Goal: Transaction & Acquisition: Obtain resource

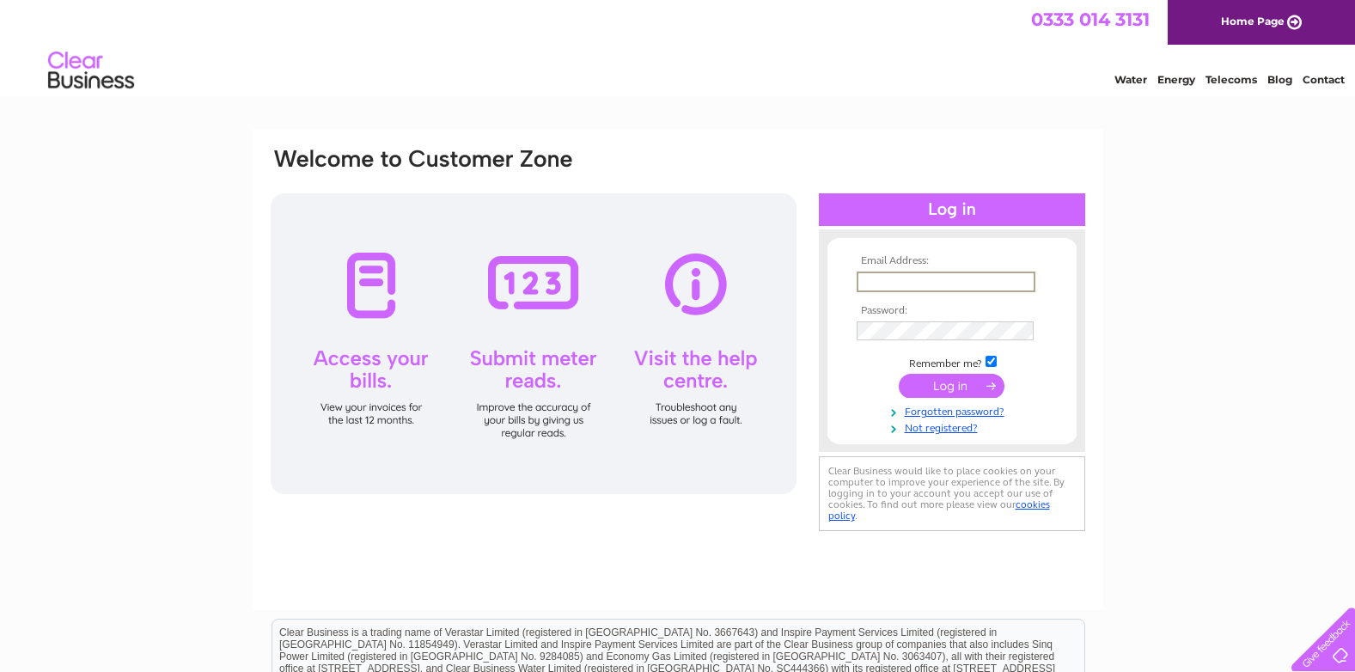
click at [911, 278] on input "text" at bounding box center [945, 281] width 179 height 21
click at [1174, 428] on div "Email Address: Password:" at bounding box center [677, 516] width 1355 height 775
click at [881, 281] on input "text" at bounding box center [945, 281] width 179 height 21
click at [1102, 405] on div "Email Address: Password:" at bounding box center [678, 369] width 850 height 481
click at [902, 277] on input "text" at bounding box center [945, 281] width 179 height 21
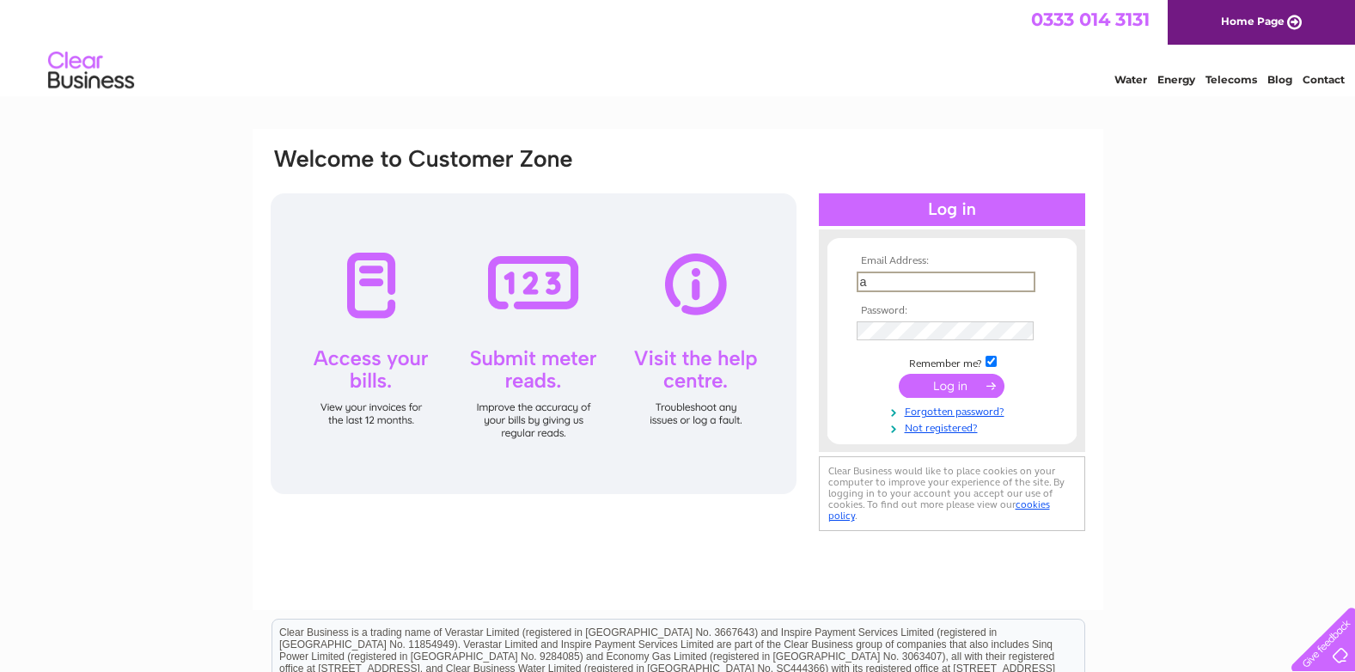
click at [1157, 270] on div "Email Address: a Password:" at bounding box center [677, 516] width 1355 height 775
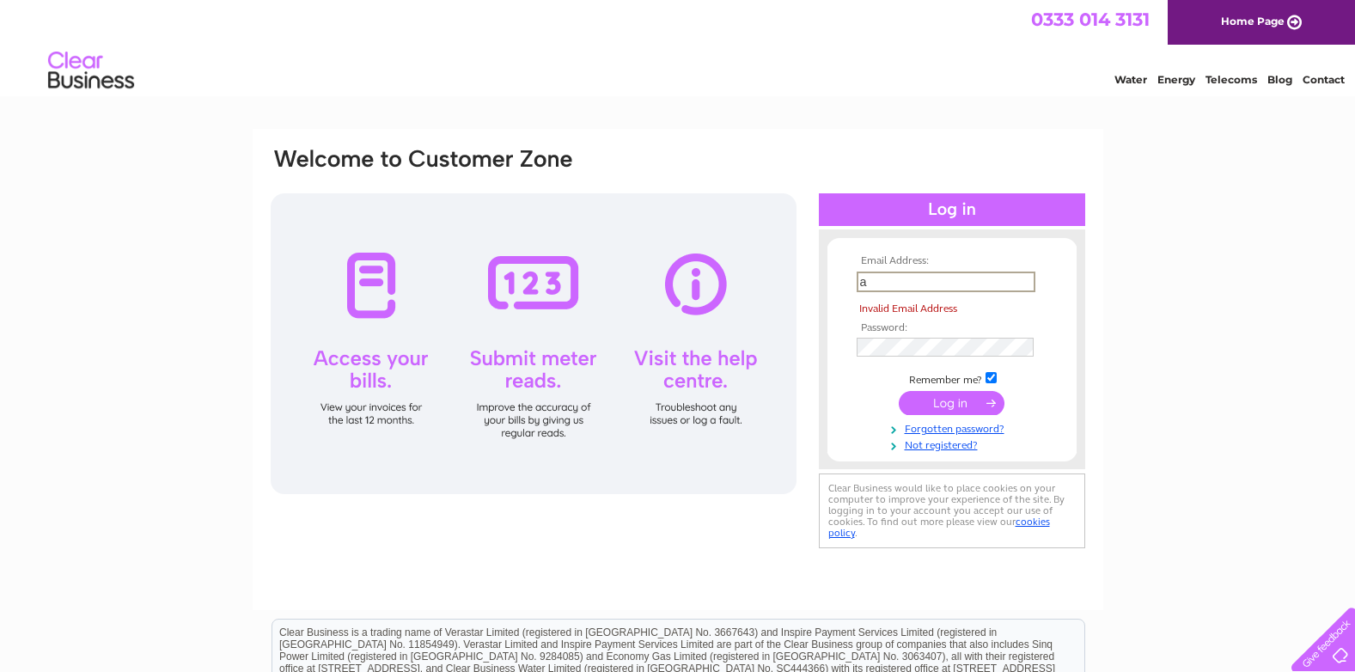
click at [874, 281] on input "a" at bounding box center [945, 281] width 179 height 21
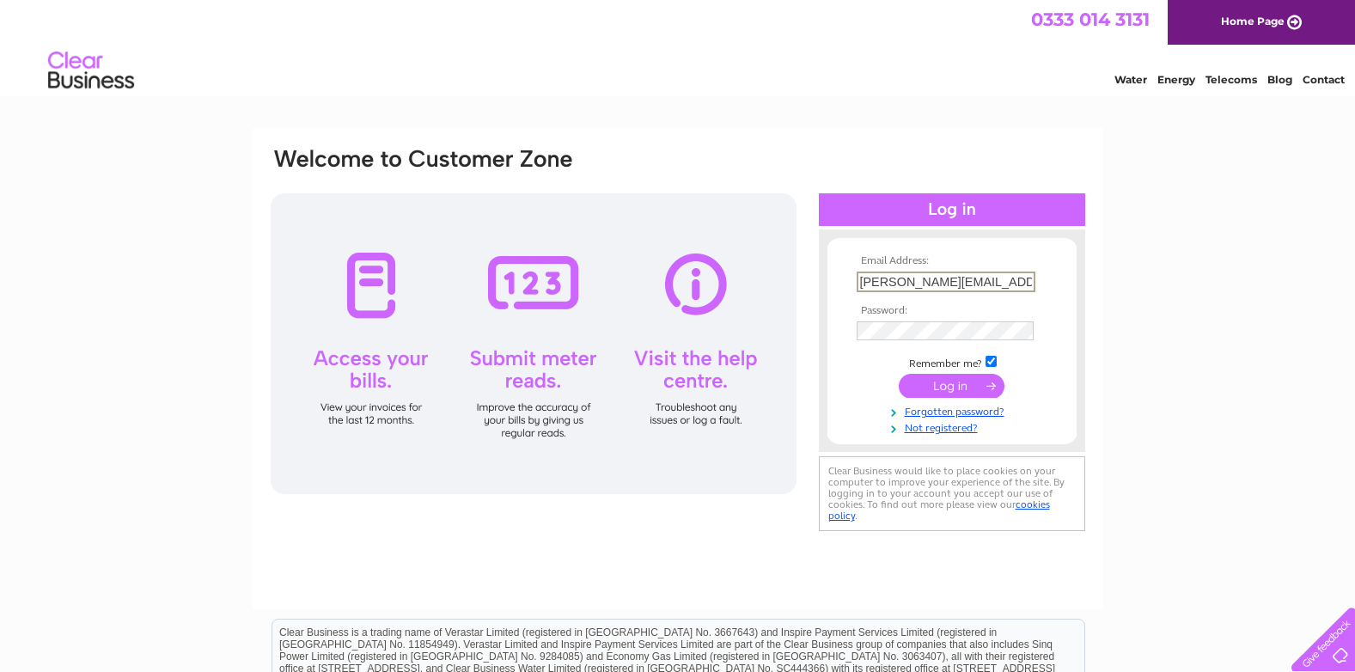
scroll to position [0, 2]
type input "adrienne@corinacleaning.co.uk"
click at [966, 390] on input "submit" at bounding box center [952, 386] width 106 height 24
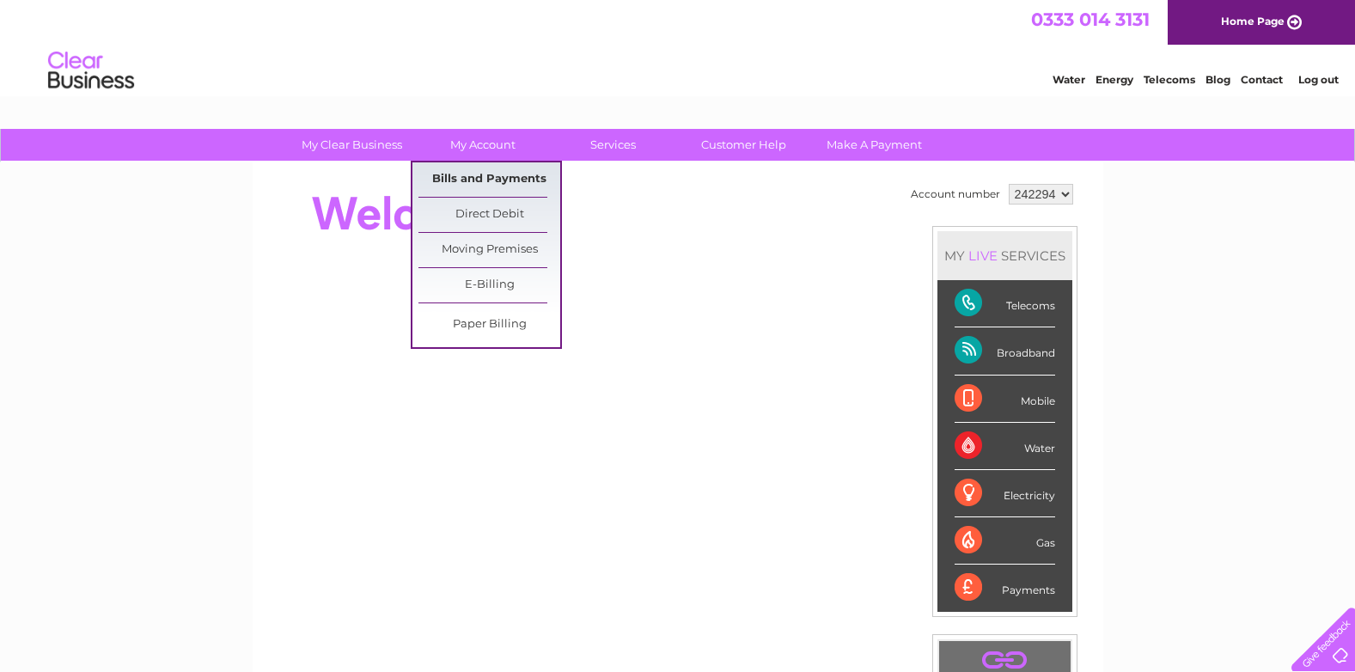
click at [481, 173] on link "Bills and Payments" at bounding box center [489, 179] width 142 height 34
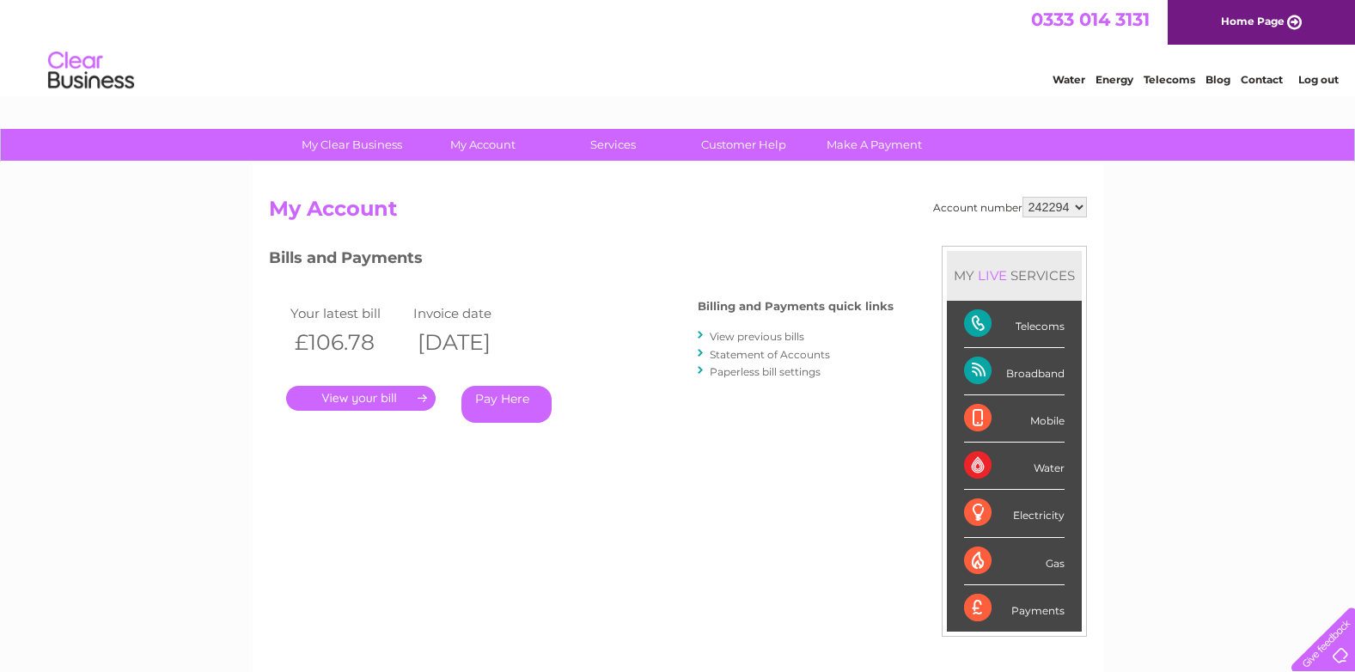
click at [759, 337] on link "View previous bills" at bounding box center [757, 336] width 94 height 13
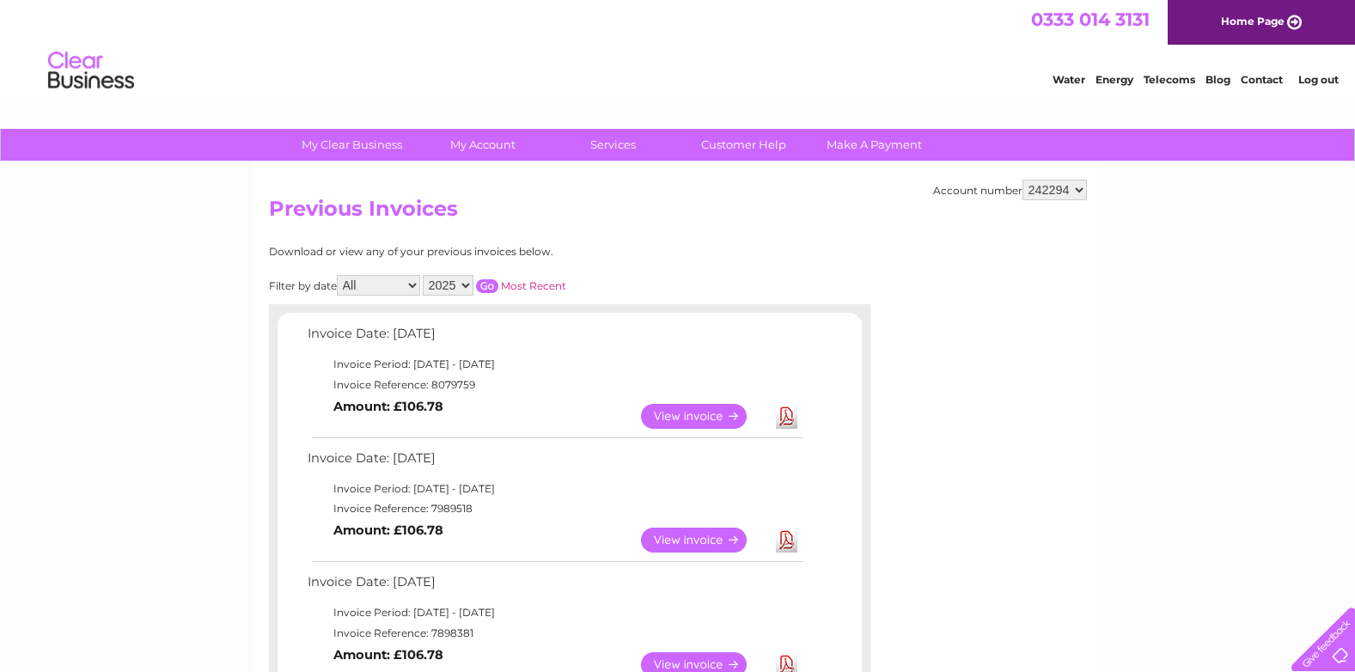
click at [678, 413] on link "View" at bounding box center [704, 416] width 126 height 25
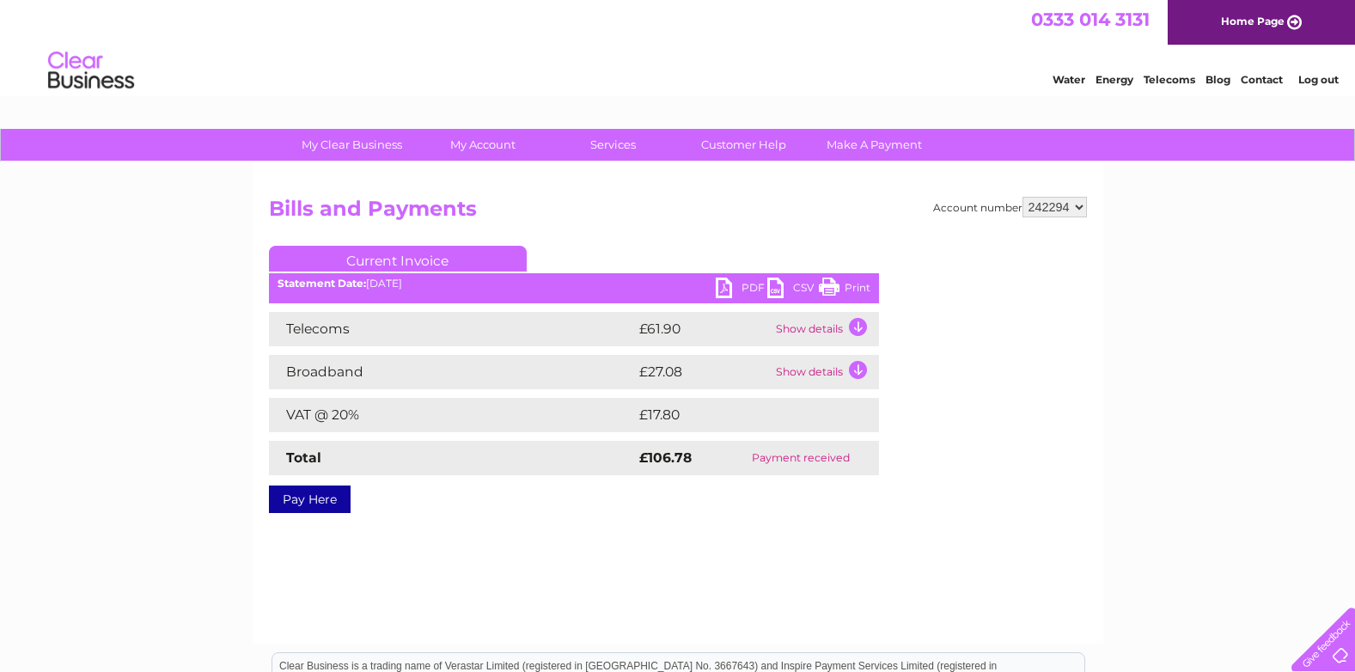
click at [838, 279] on link "Print" at bounding box center [845, 289] width 52 height 25
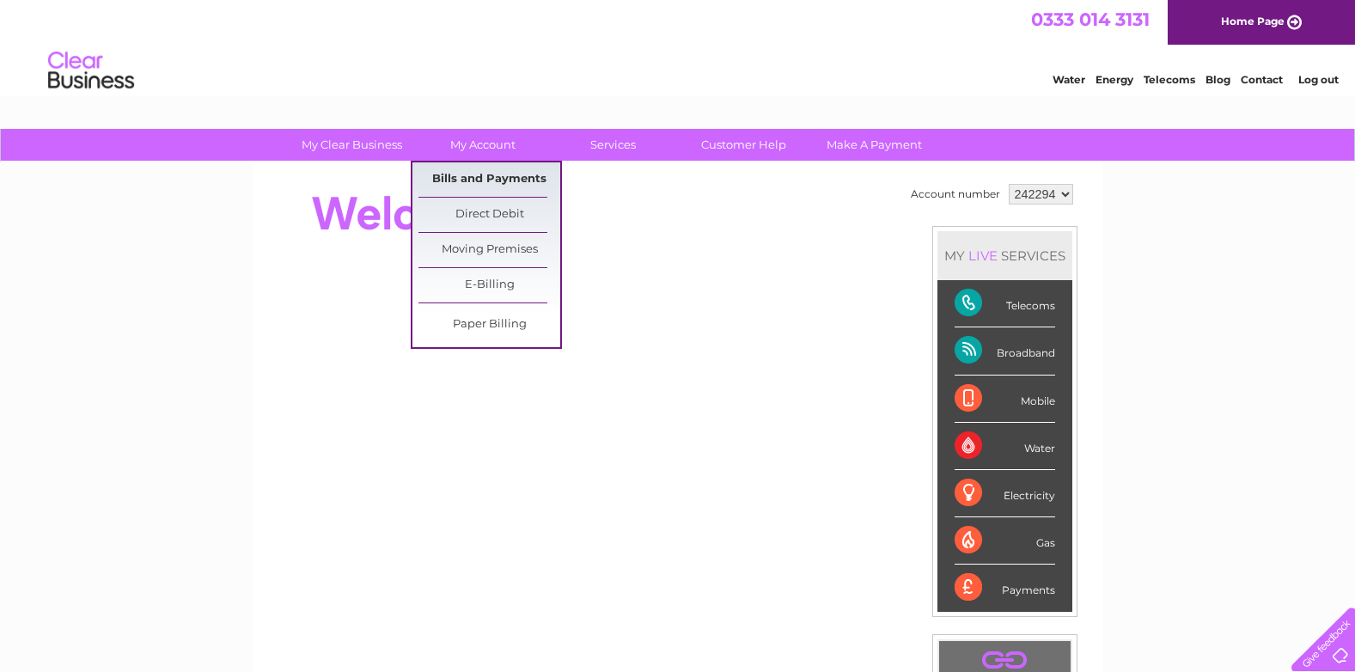
click at [490, 184] on link "Bills and Payments" at bounding box center [489, 179] width 142 height 34
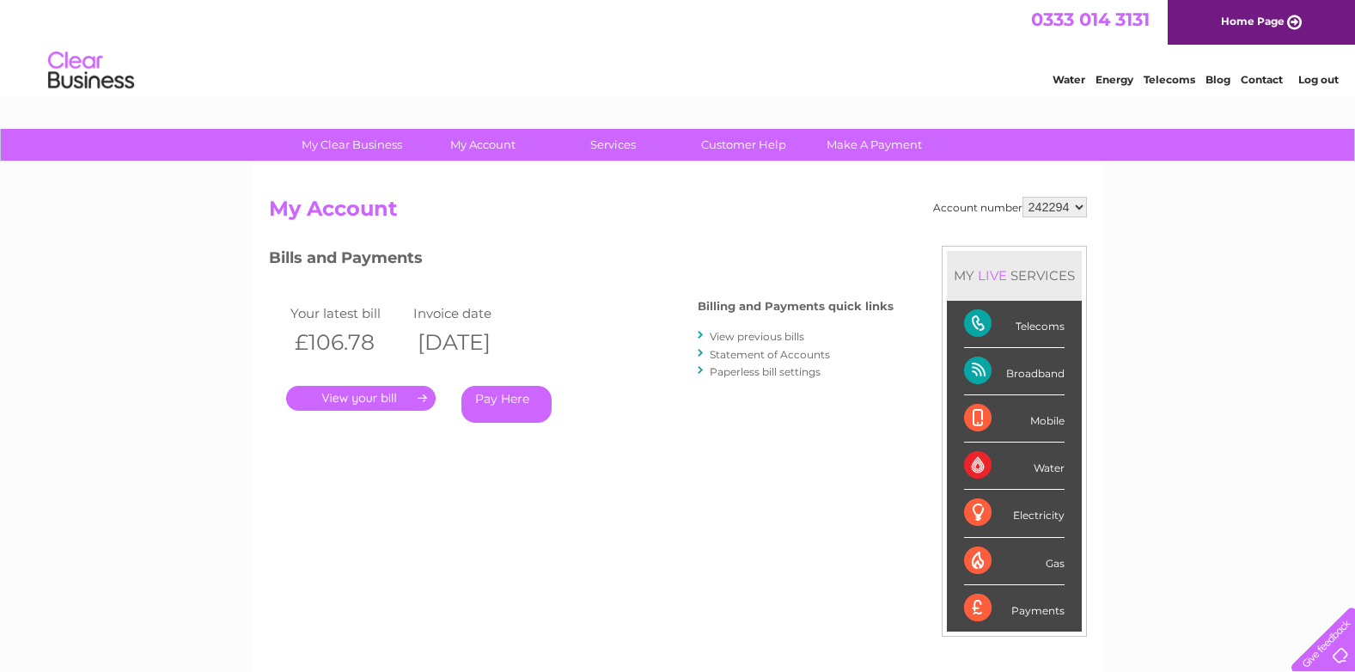
click at [769, 337] on link "View previous bills" at bounding box center [757, 336] width 94 height 13
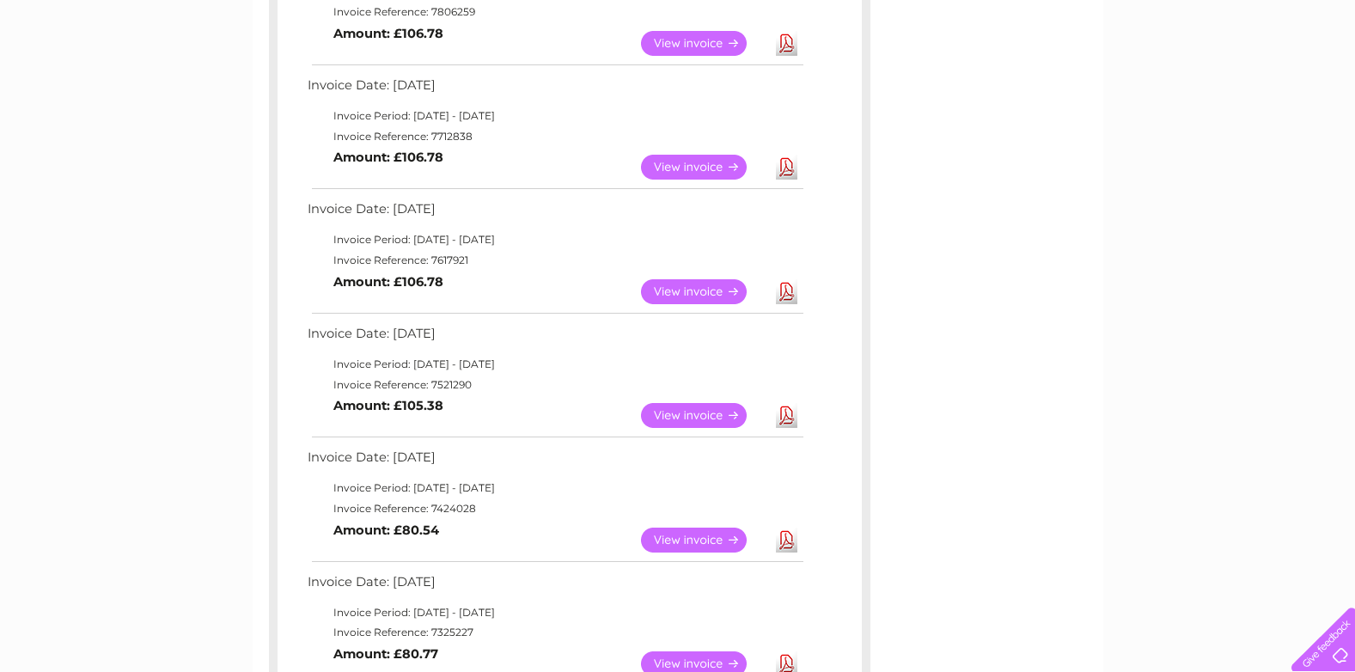
scroll to position [801, 0]
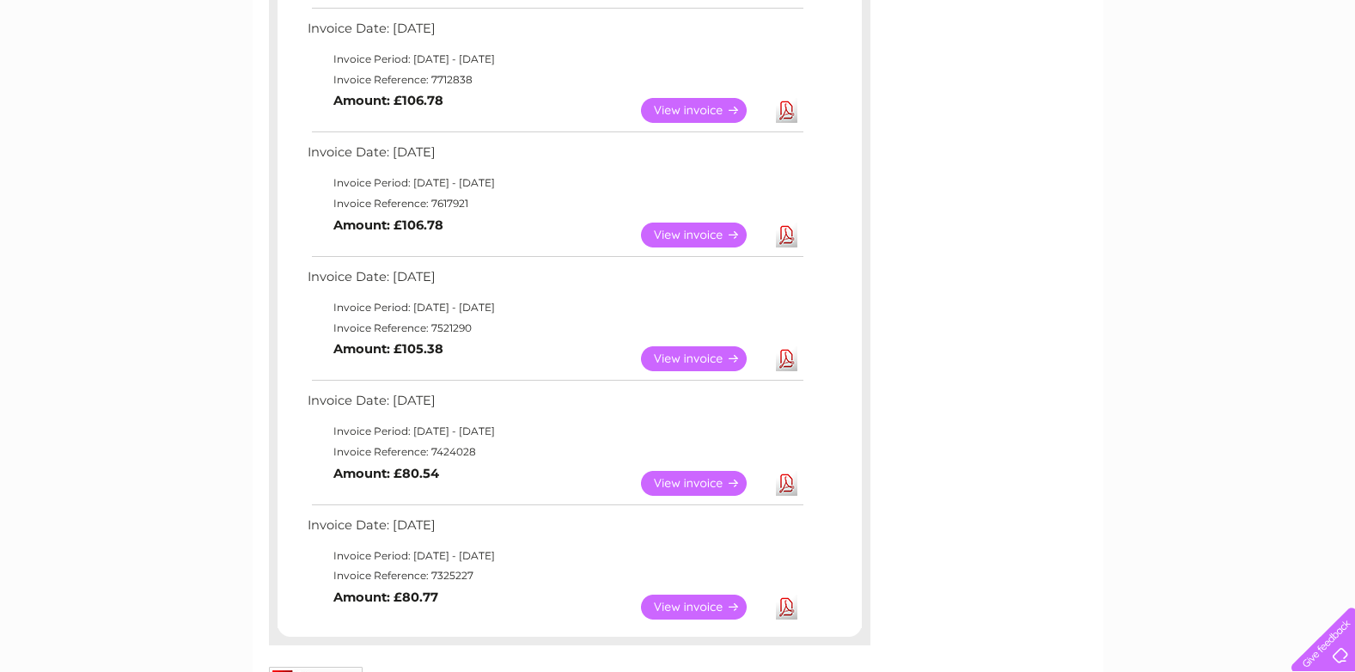
click at [683, 602] on link "View" at bounding box center [704, 606] width 126 height 25
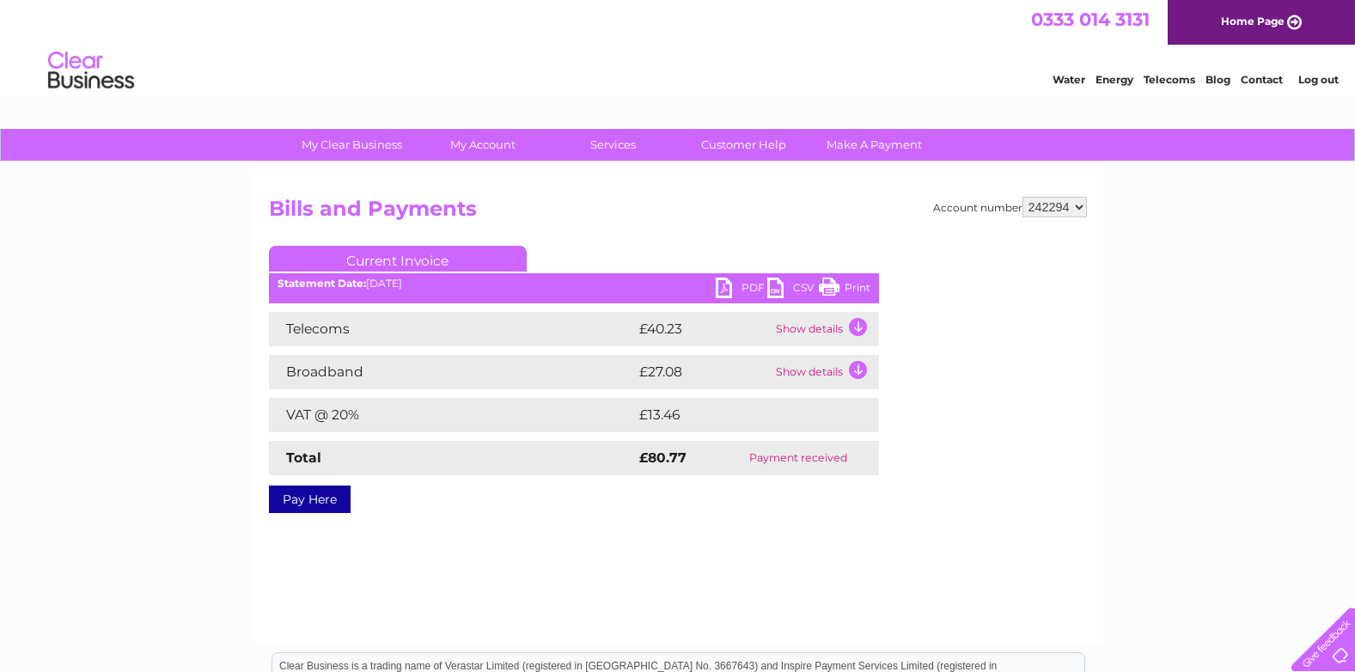
click at [843, 291] on link "Print" at bounding box center [845, 289] width 52 height 25
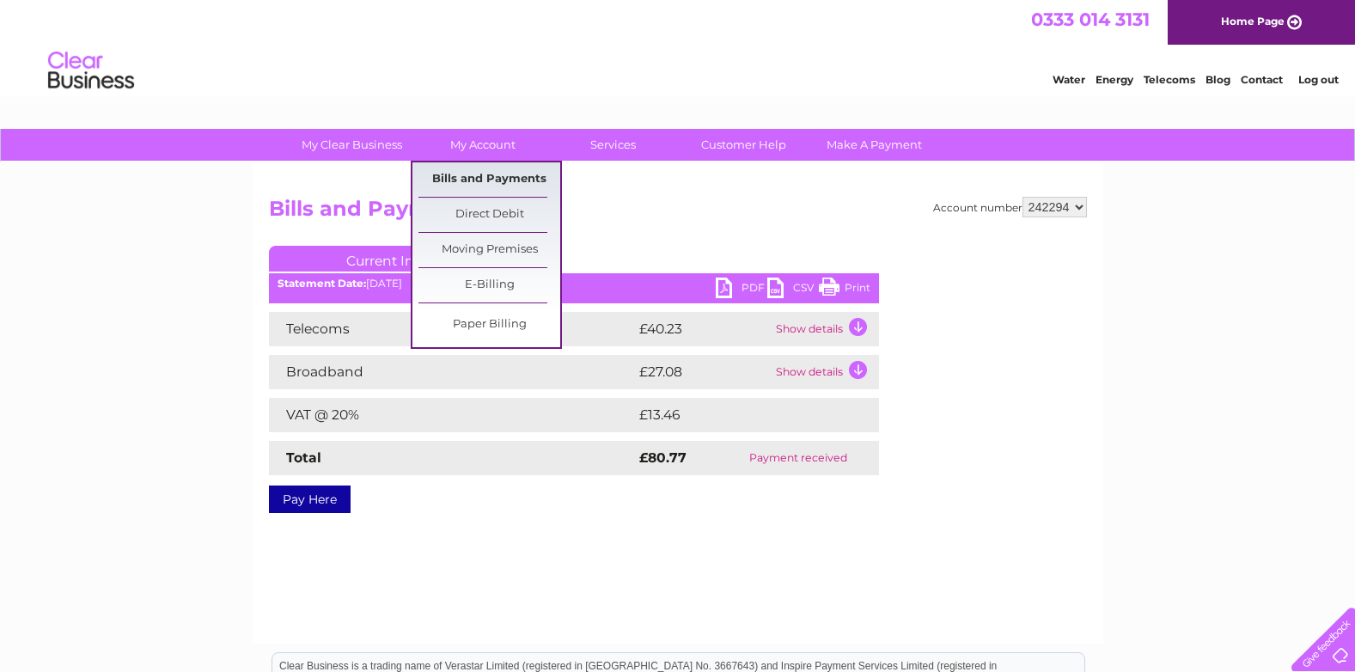
click at [487, 174] on link "Bills and Payments" at bounding box center [489, 179] width 142 height 34
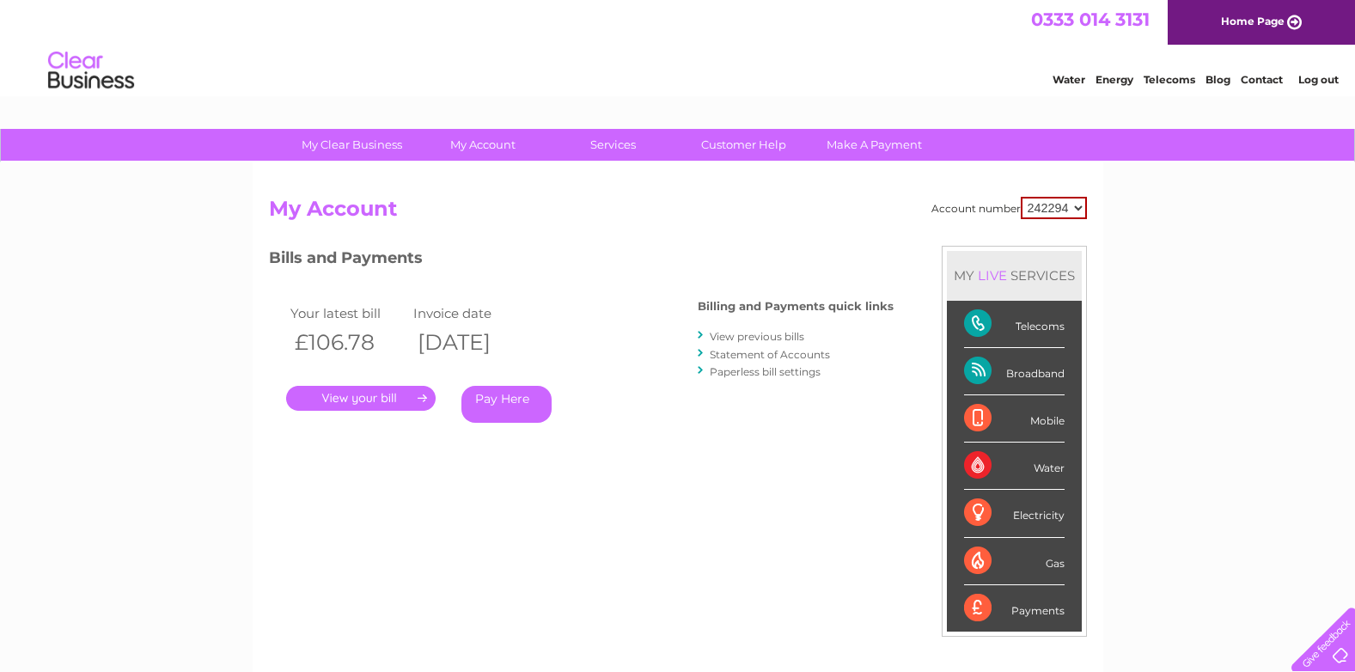
click at [756, 335] on link "View previous bills" at bounding box center [757, 336] width 94 height 13
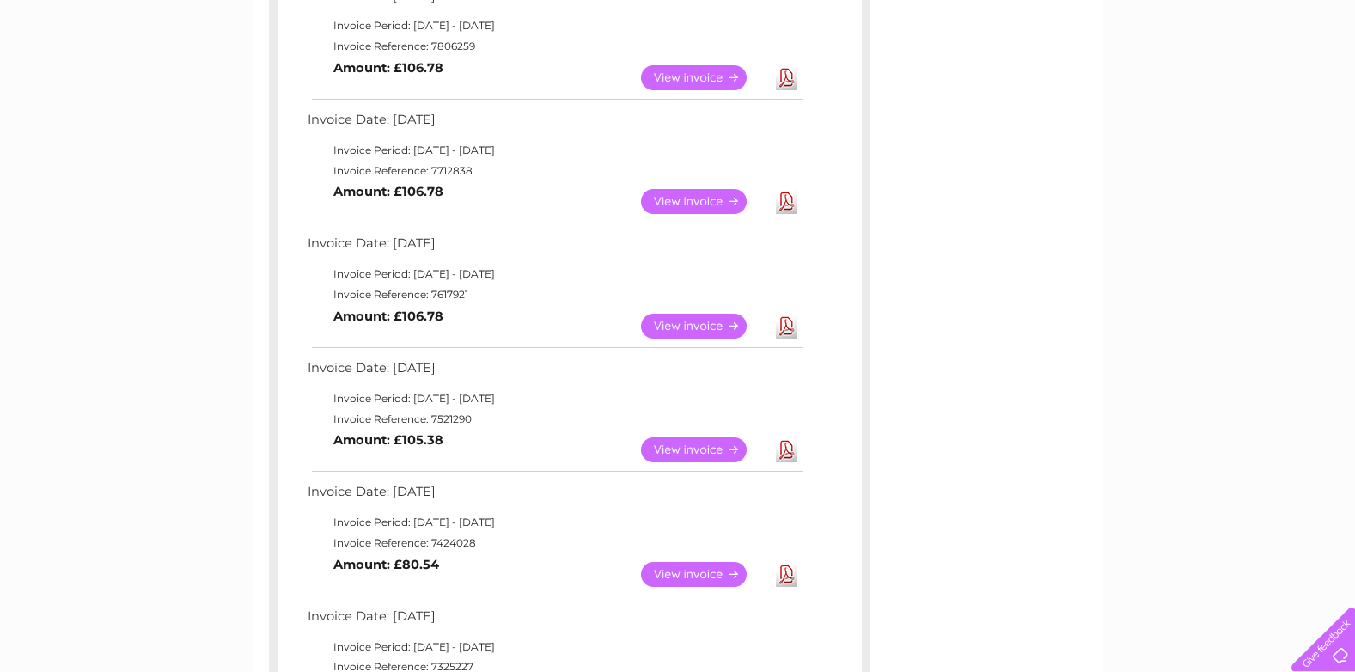
scroll to position [756, 0]
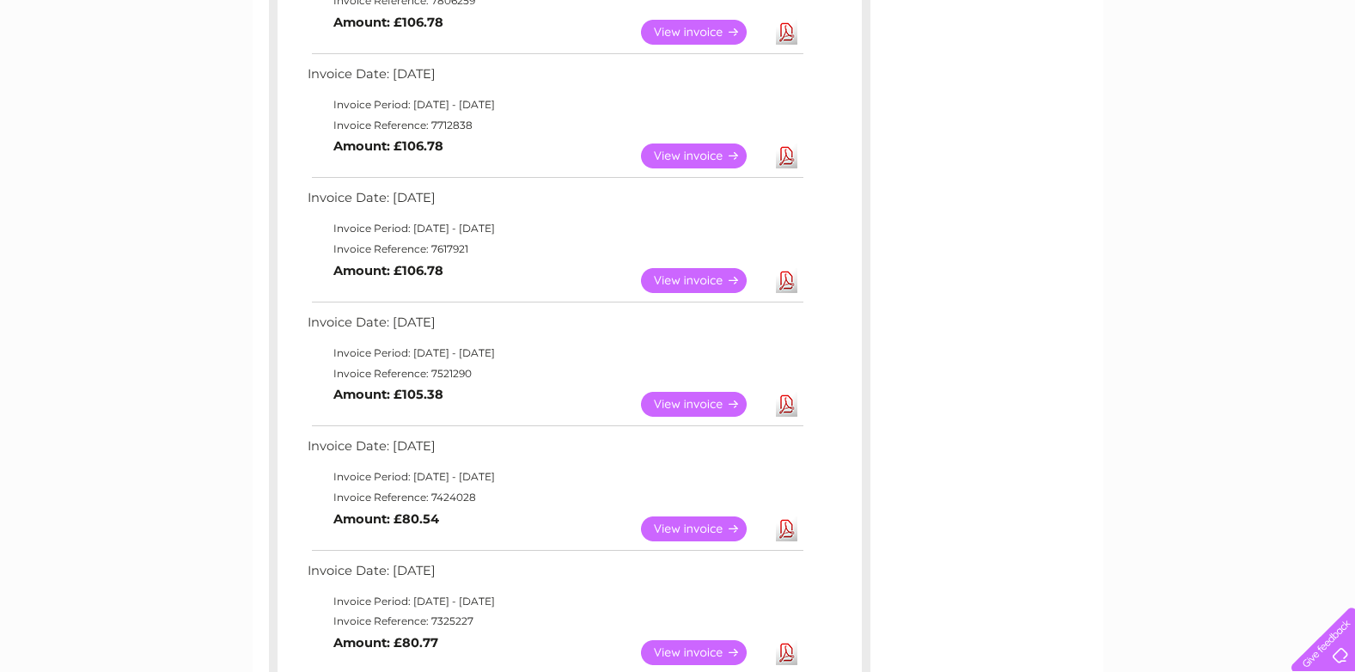
click at [713, 401] on link "View" at bounding box center [704, 404] width 126 height 25
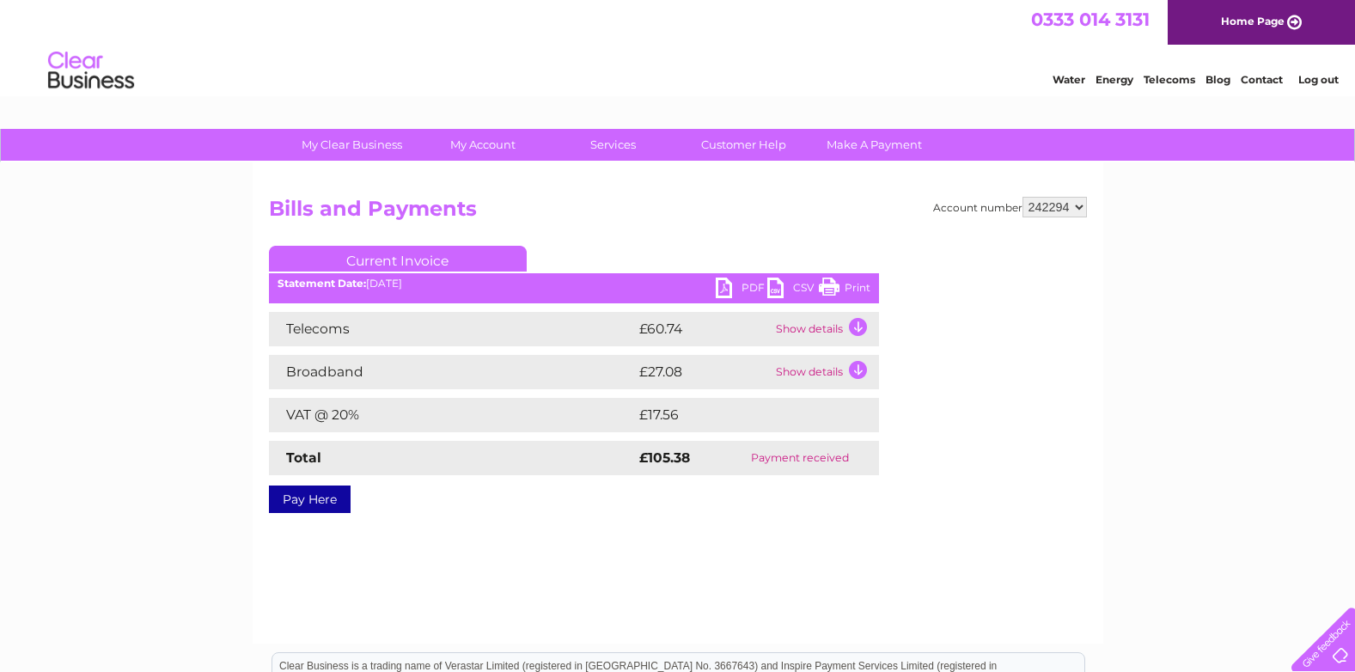
click at [845, 286] on link "Print" at bounding box center [845, 289] width 52 height 25
